Goal: Task Accomplishment & Management: Complete application form

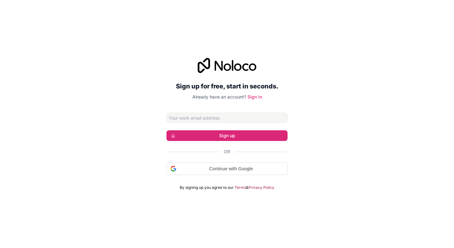
click at [185, 119] on input "Email address" at bounding box center [226, 118] width 121 height 10
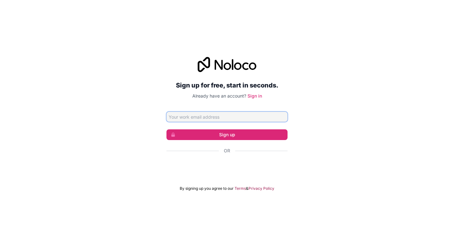
click at [179, 119] on input "Email address" at bounding box center [226, 117] width 121 height 10
click at [211, 118] on input "Email address" at bounding box center [226, 117] width 121 height 10
paste input "[PERSON_NAME][EMAIL_ADDRESS][DOMAIN_NAME]"
type input "[PERSON_NAME][EMAIL_ADDRESS][DOMAIN_NAME]"
click button "Sign up" at bounding box center [226, 135] width 121 height 11
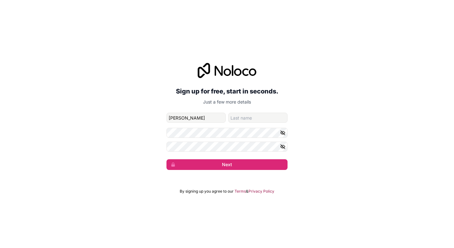
type input "[PERSON_NAME]"
click at [237, 121] on input "family-name" at bounding box center [257, 118] width 59 height 10
type input "Narang"
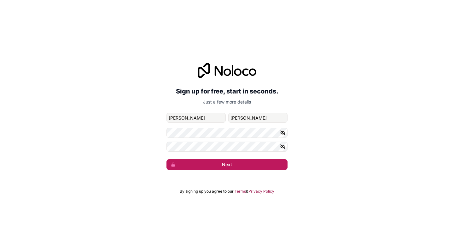
click at [210, 168] on button "Next" at bounding box center [226, 164] width 121 height 11
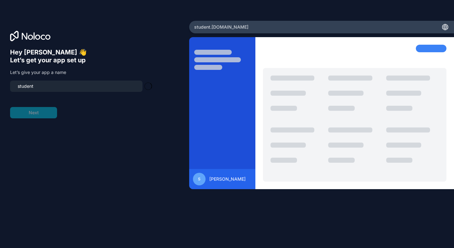
type input "student-team"
drag, startPoint x: 54, startPoint y: 85, endPoint x: 0, endPoint y: 88, distance: 53.6
click at [0, 88] on div "Hey Sahajdeep Singh 👋 Let’s get your app set up Let’s give your app a name stud…" at bounding box center [94, 124] width 189 height 207
type input "balanced-bites"
click at [32, 110] on button "Next" at bounding box center [33, 112] width 47 height 11
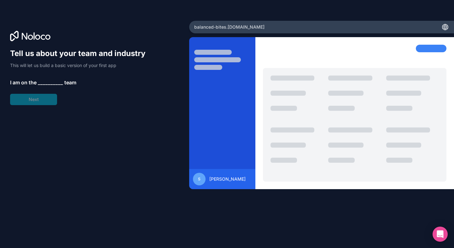
click at [47, 81] on span "__________" at bounding box center [50, 83] width 25 height 8
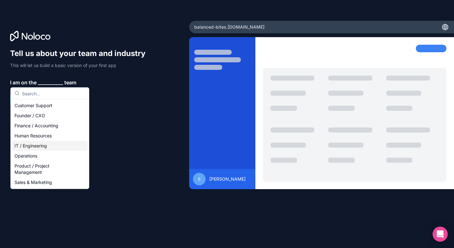
click at [25, 144] on div "IT / Engineering" at bounding box center [50, 146] width 76 height 10
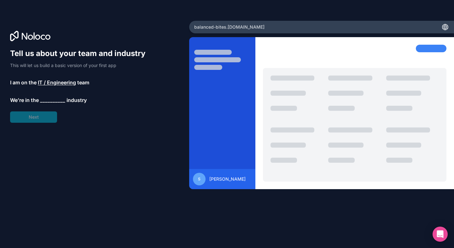
click at [45, 102] on span "__________" at bounding box center [52, 100] width 25 height 8
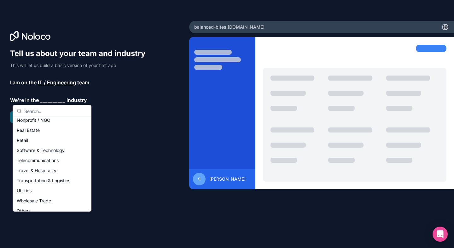
scroll to position [130, 0]
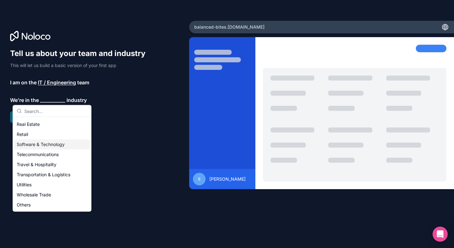
click at [42, 147] on div "Software & Technology" at bounding box center [52, 145] width 76 height 10
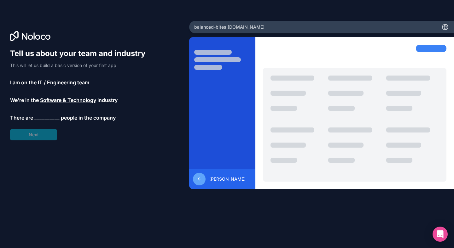
click at [48, 116] on span "__________" at bounding box center [46, 118] width 25 height 8
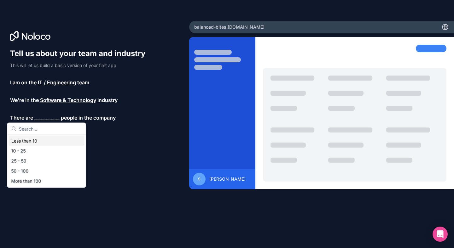
click at [27, 141] on div "Less than 10" at bounding box center [47, 141] width 76 height 10
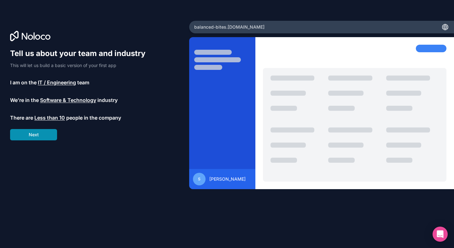
click at [37, 136] on button "Next" at bounding box center [33, 134] width 47 height 11
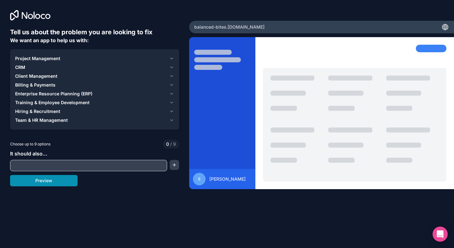
click at [27, 178] on button "Preview" at bounding box center [43, 180] width 67 height 11
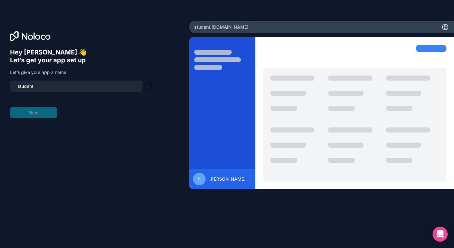
type input "student-team"
click at [32, 116] on button "Next" at bounding box center [33, 112] width 47 height 11
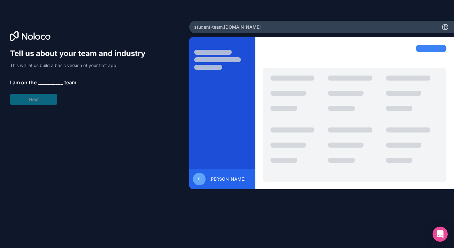
click at [43, 85] on span "__________" at bounding box center [50, 83] width 25 height 8
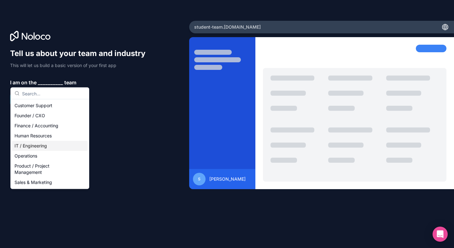
click at [22, 147] on div "IT / Engineering" at bounding box center [50, 146] width 76 height 10
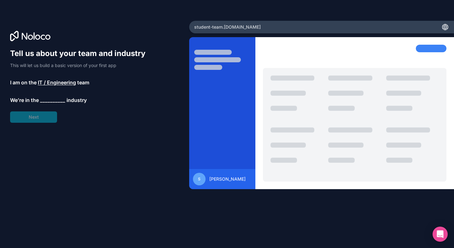
click at [50, 92] on div "Tell us about your team and industry This will let us build a basic version of …" at bounding box center [80, 86] width 141 height 74
click at [48, 101] on span "__________" at bounding box center [52, 100] width 25 height 8
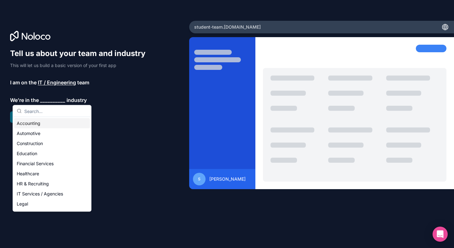
click at [130, 119] on div "Tell us about your team and industry This will let us build a basic version of …" at bounding box center [80, 86] width 141 height 74
